Goal: Task Accomplishment & Management: Manage account settings

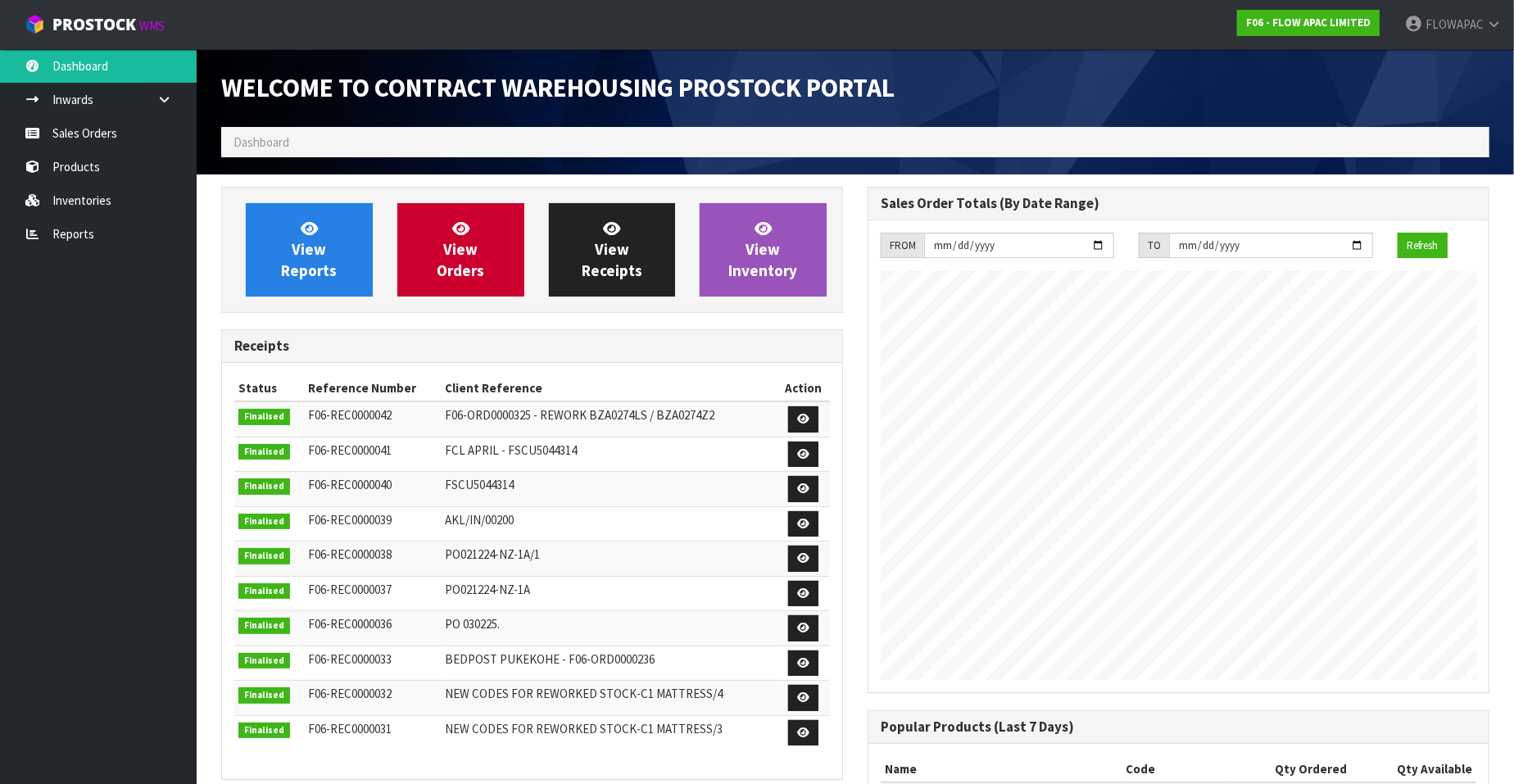
scroll to position [773, 646]
drag, startPoint x: 0, startPoint y: 0, endPoint x: 85, endPoint y: 124, distance: 150.3
click at [85, 124] on link "Sales Orders" at bounding box center [98, 133] width 197 height 33
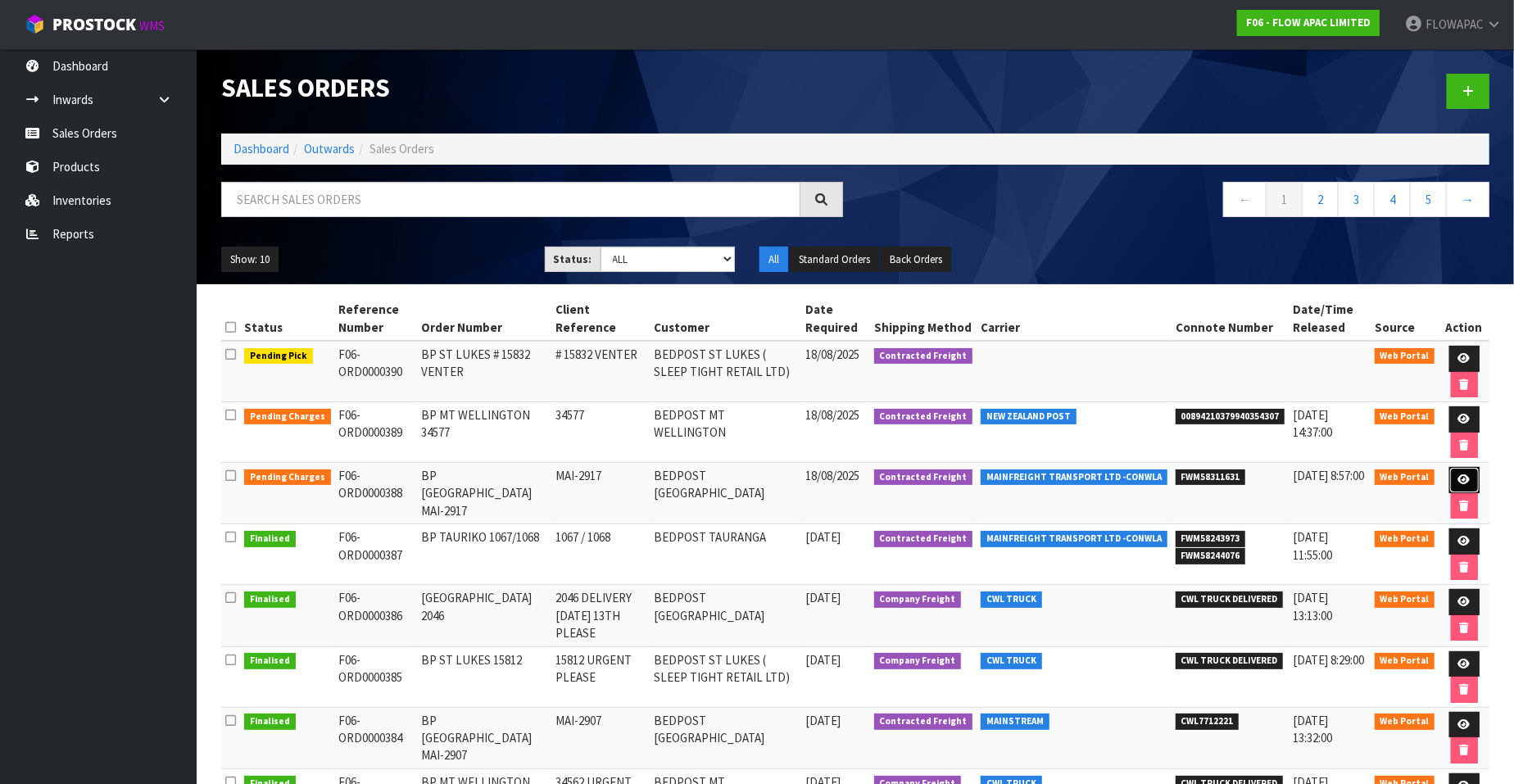
click at [1467, 477] on icon at bounding box center [1465, 479] width 12 height 11
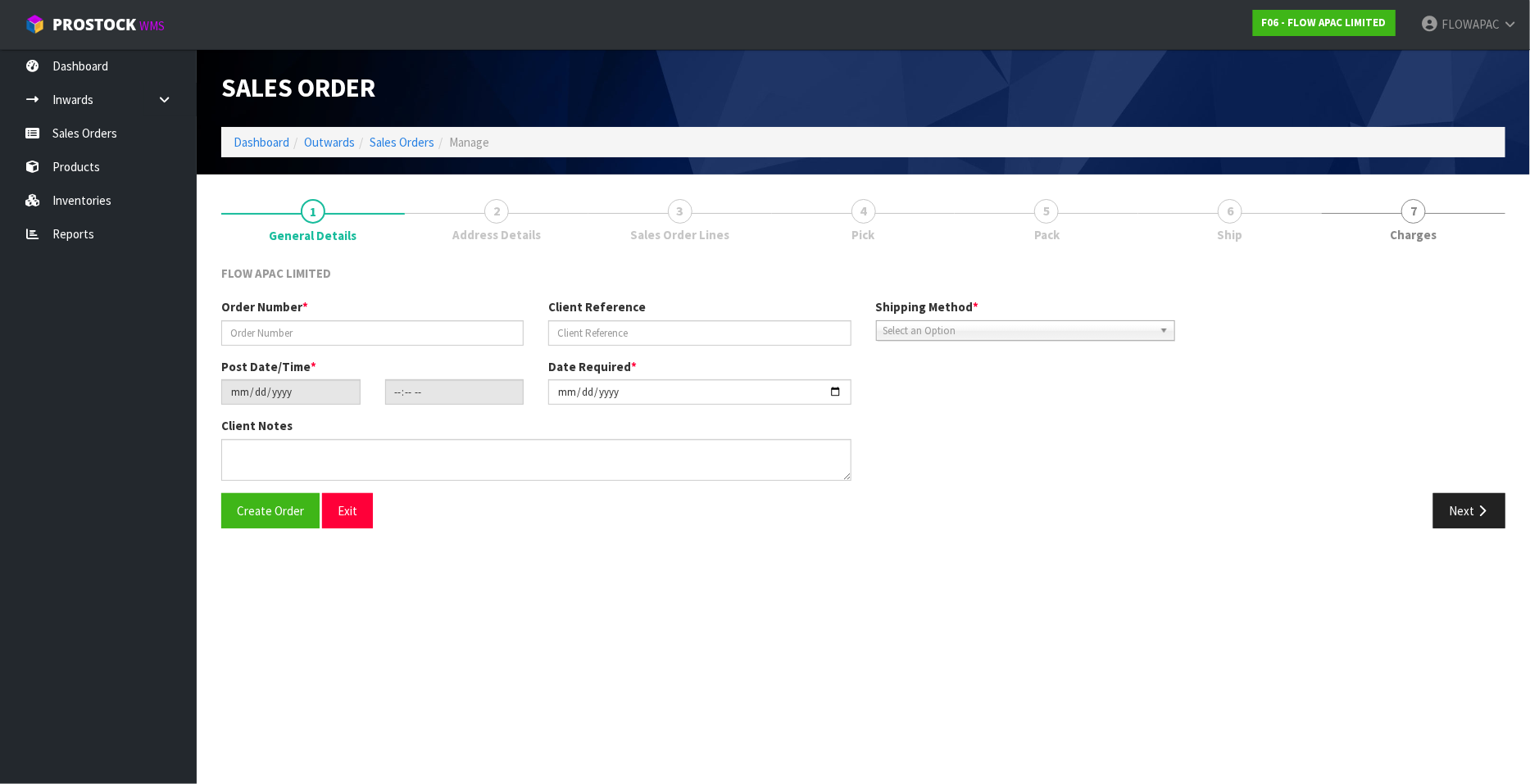
type input "BP [GEOGRAPHIC_DATA] MAI-2917"
type input "MAI-2917"
type input "[DATE]"
type input "20:33:00.000"
type input "[DATE]"
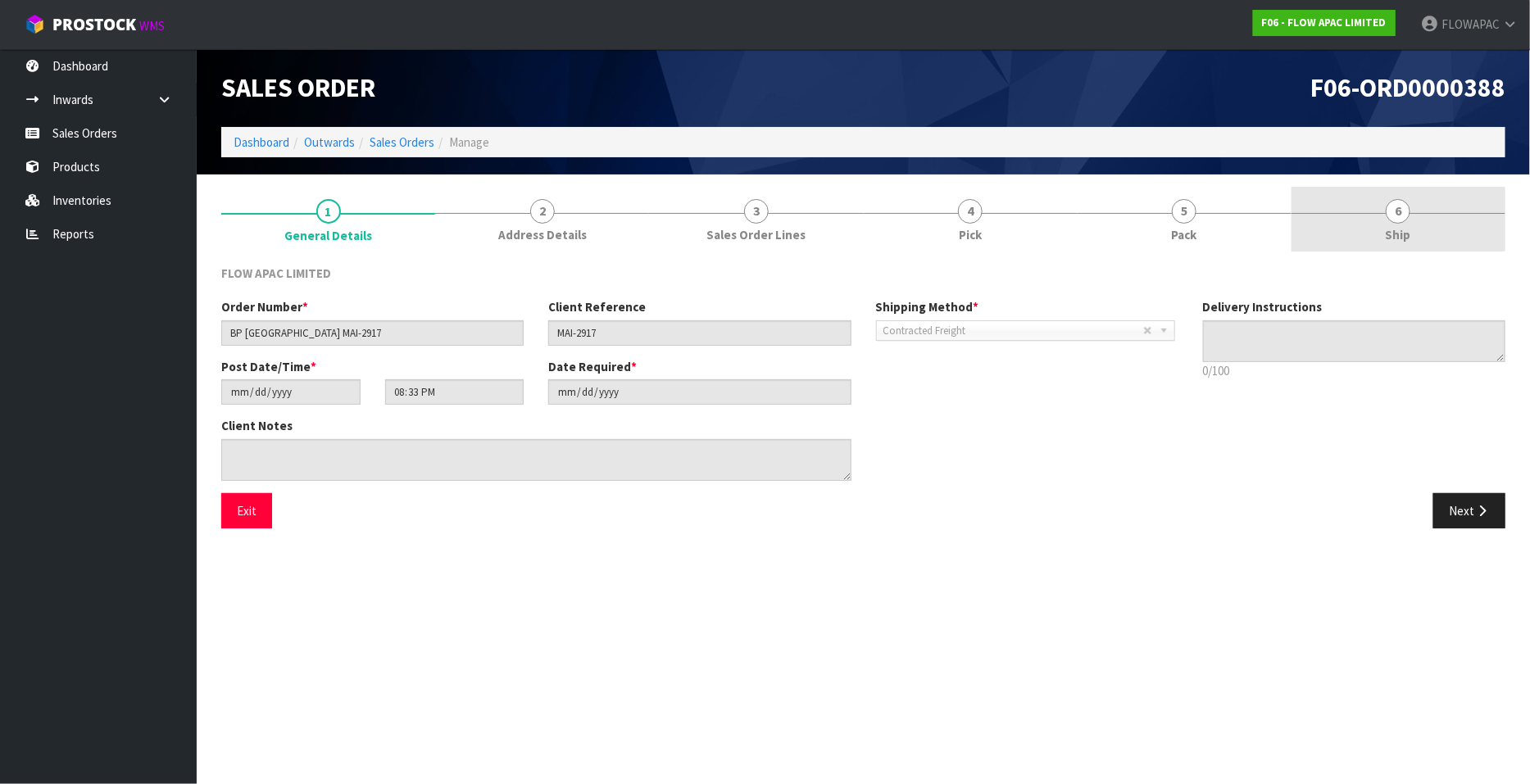
click at [1401, 214] on span "6" at bounding box center [1398, 212] width 25 height 25
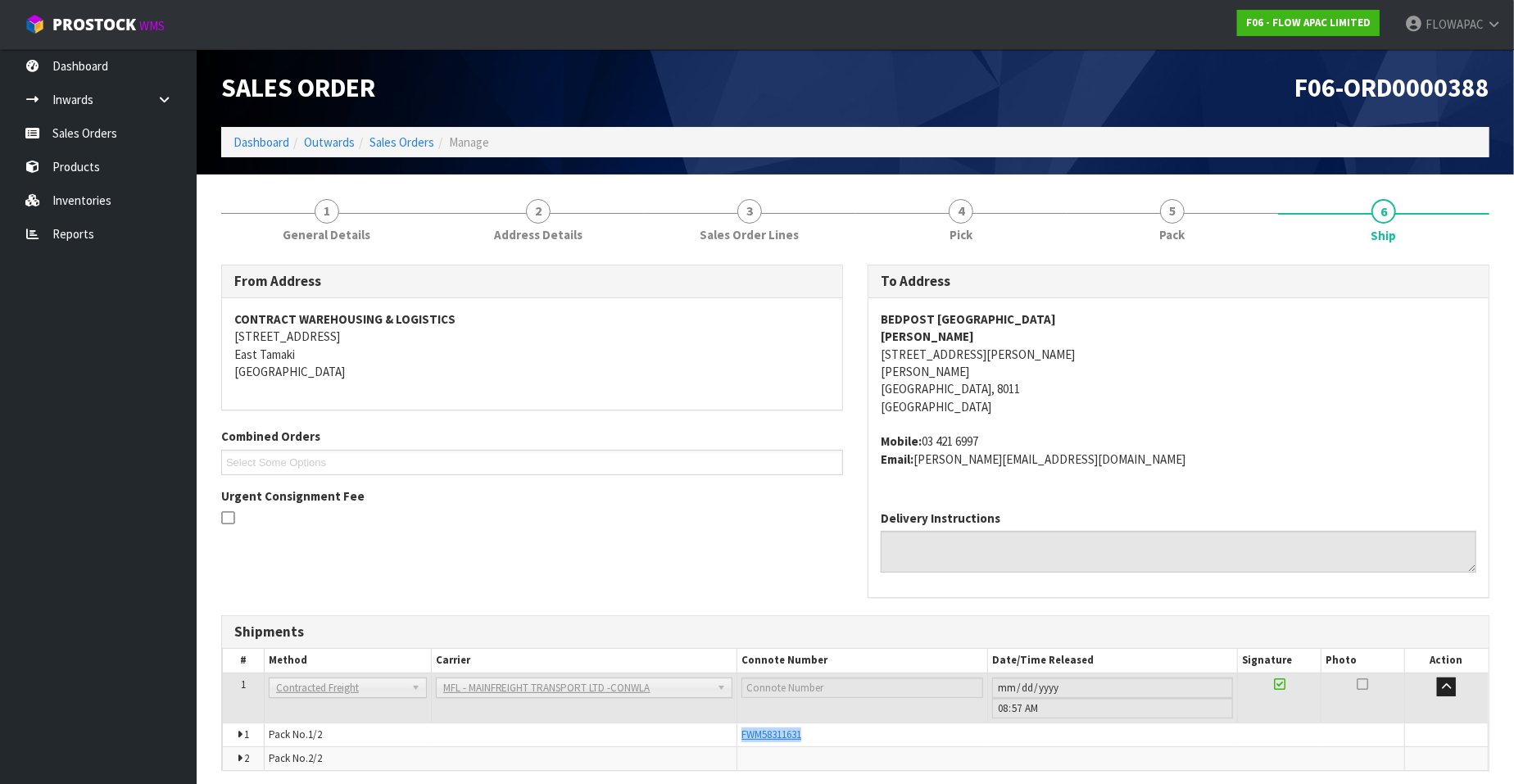
drag, startPoint x: 815, startPoint y: 732, endPoint x: 736, endPoint y: 735, distance: 79.1
click at [736, 735] on tr "1 Pack No. 1/2 FWM58311631 Glass Charge 0.243648 m 3 34.000 kg" at bounding box center [856, 734] width 1266 height 24
copy tr "FWM58311631"
click at [537, 219] on span "2" at bounding box center [538, 212] width 25 height 25
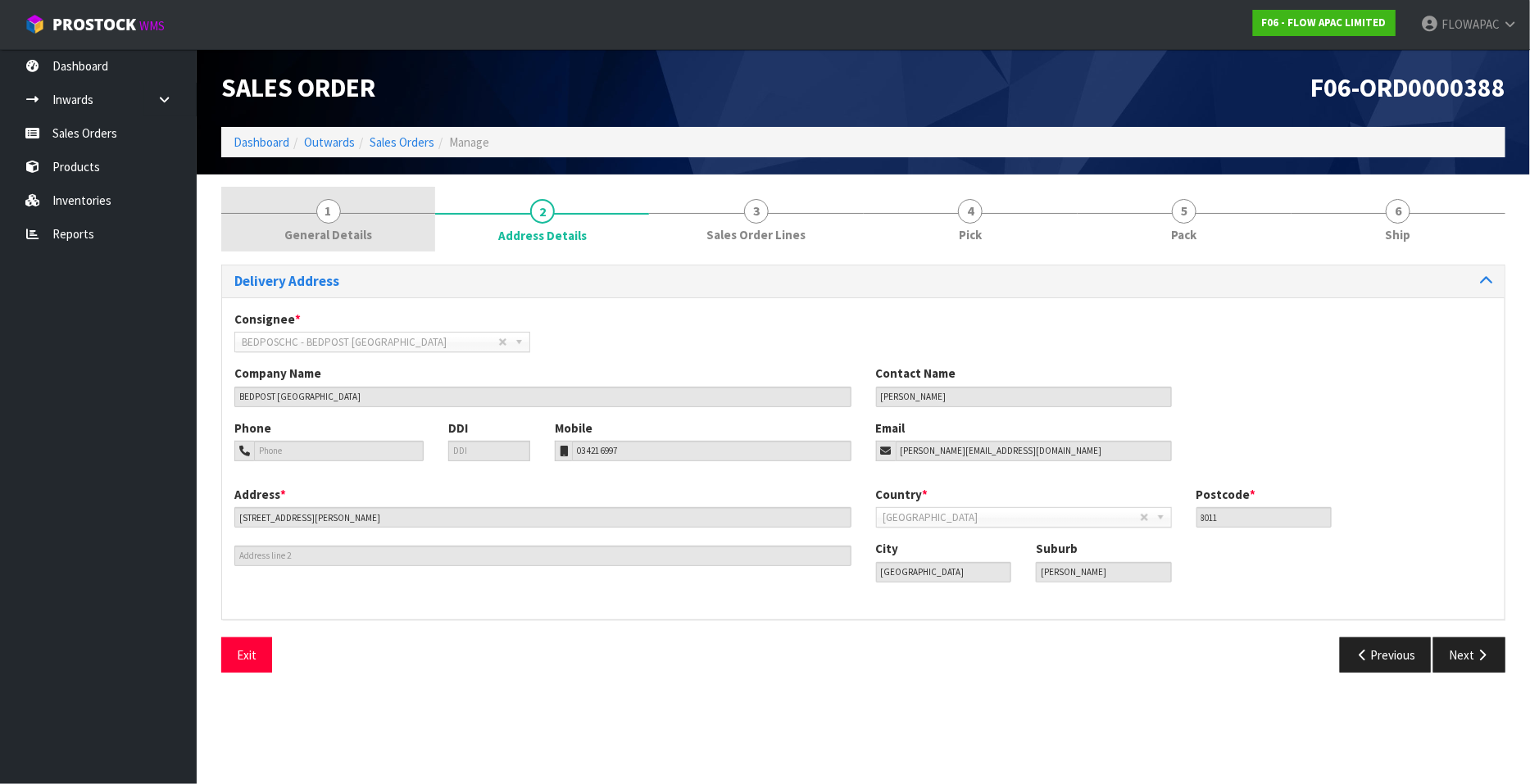
click at [307, 211] on link "1 General Details" at bounding box center [328, 219] width 214 height 65
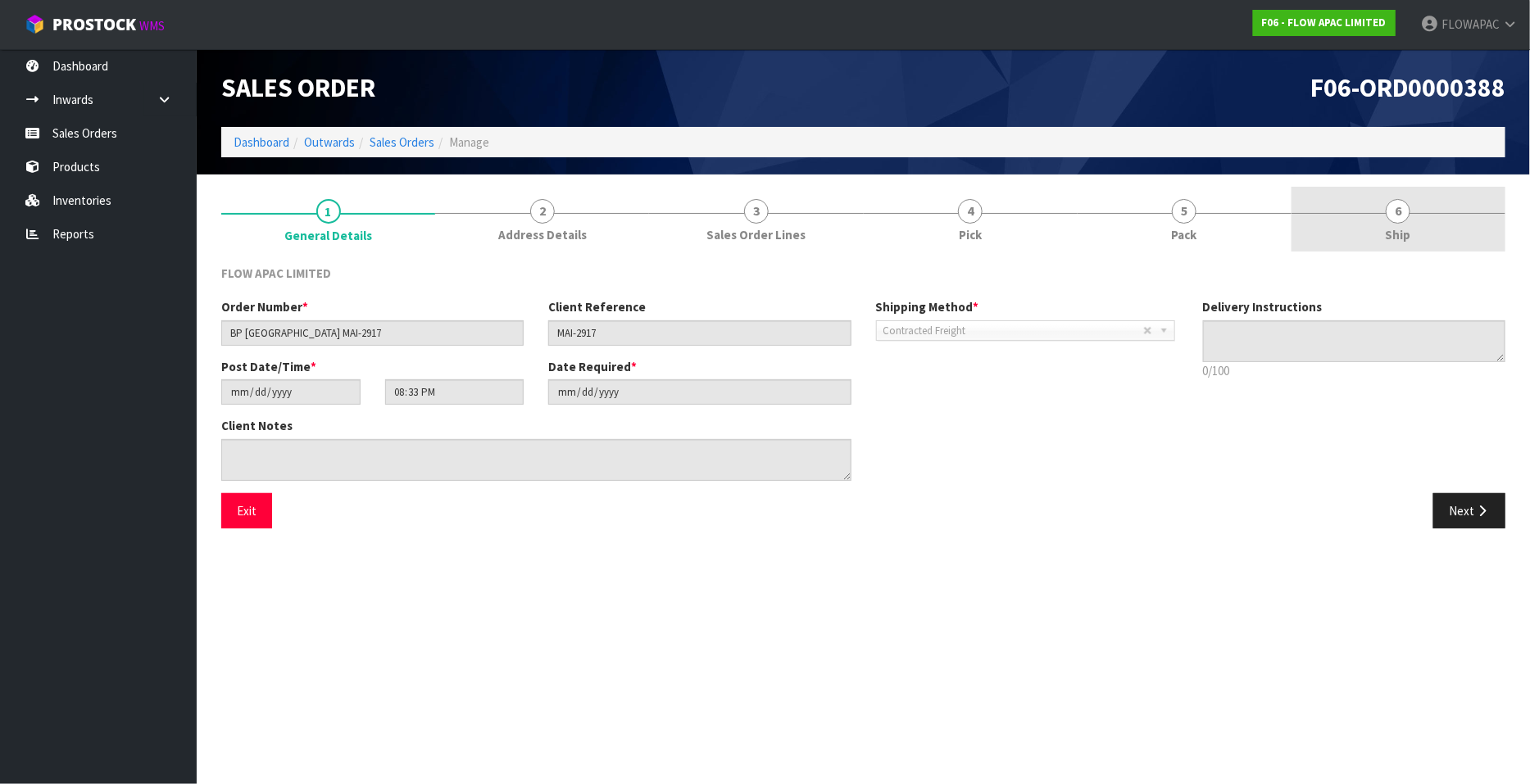
click at [1411, 208] on link "6 Ship" at bounding box center [1398, 219] width 214 height 65
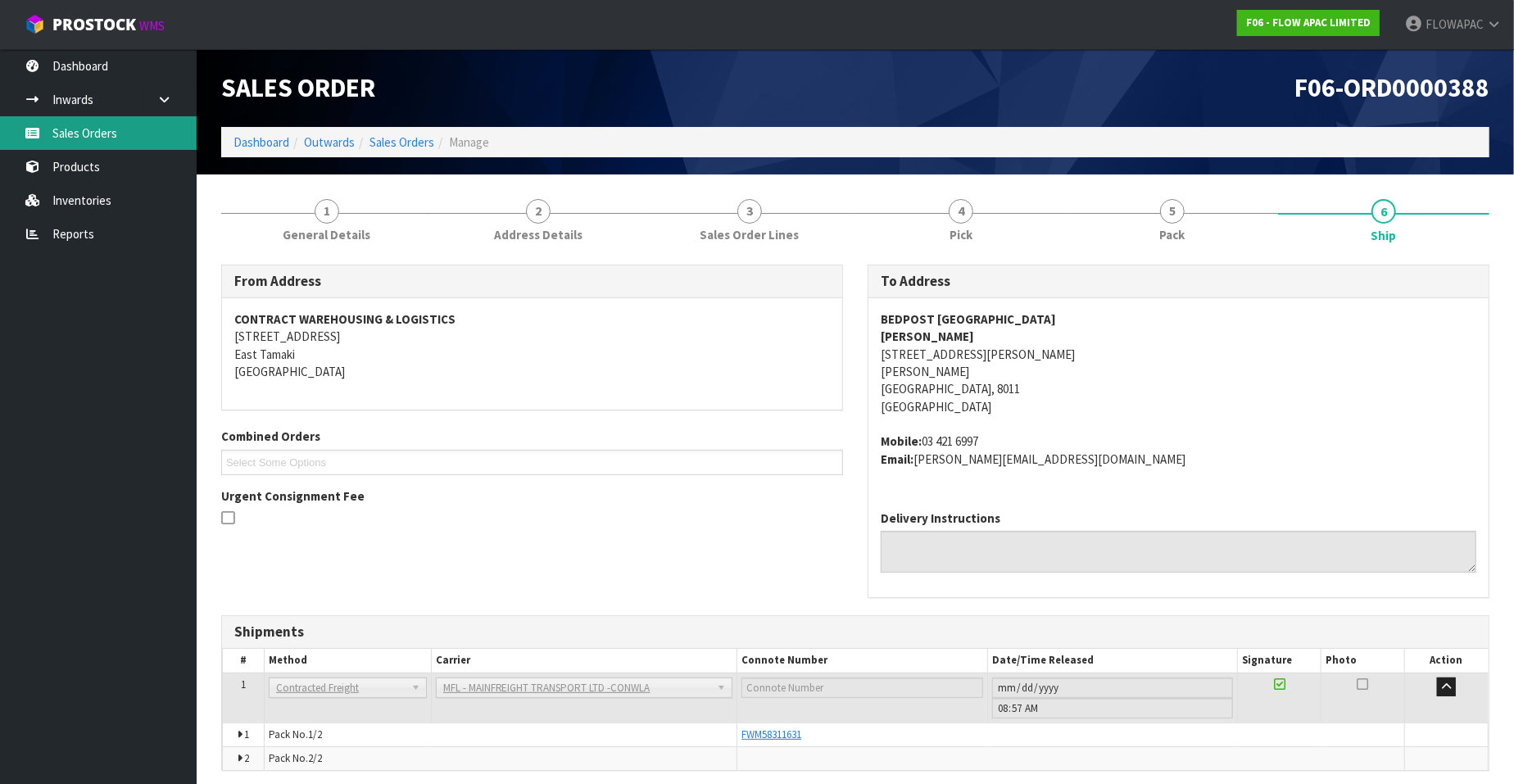
click at [118, 135] on link "Sales Orders" at bounding box center [98, 133] width 197 height 33
